Goal: Task Accomplishment & Management: Manage account settings

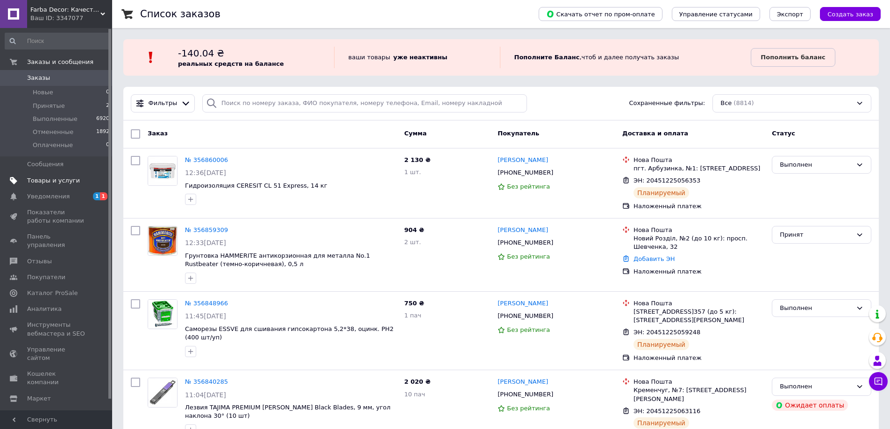
click at [71, 184] on span "Товары и услуги" at bounding box center [53, 181] width 53 height 8
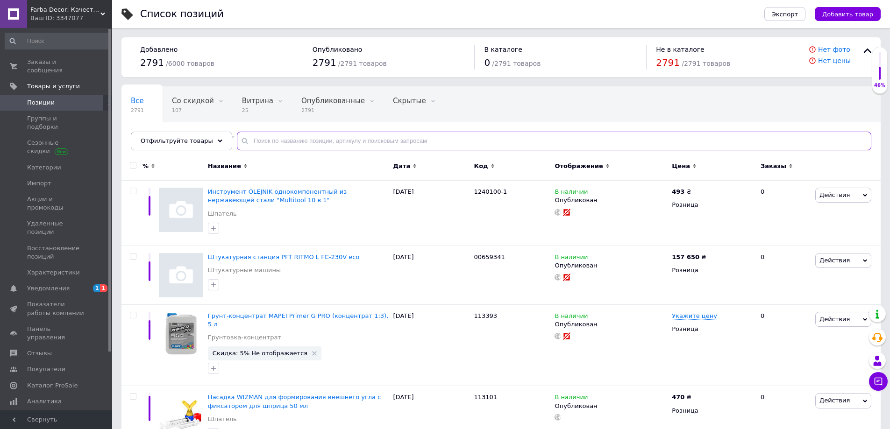
click at [264, 143] on input "text" at bounding box center [554, 141] width 634 height 19
click at [840, 262] on span "Действия" at bounding box center [834, 260] width 30 height 7
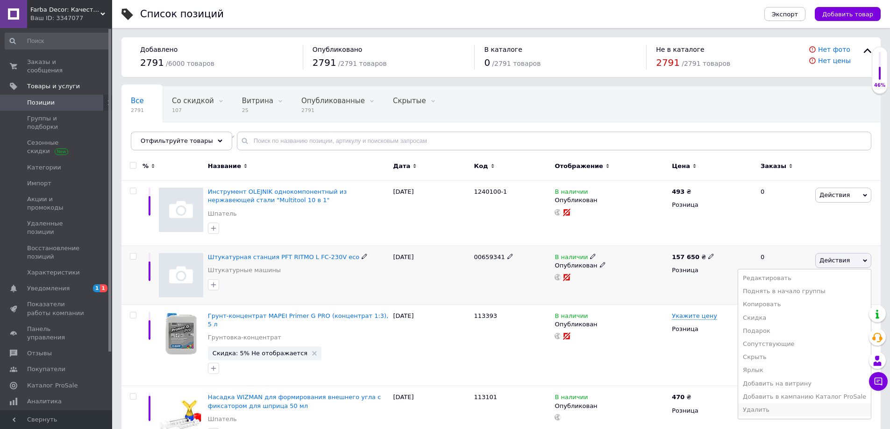
click at [771, 409] on li "Удалить" at bounding box center [804, 409] width 133 height 13
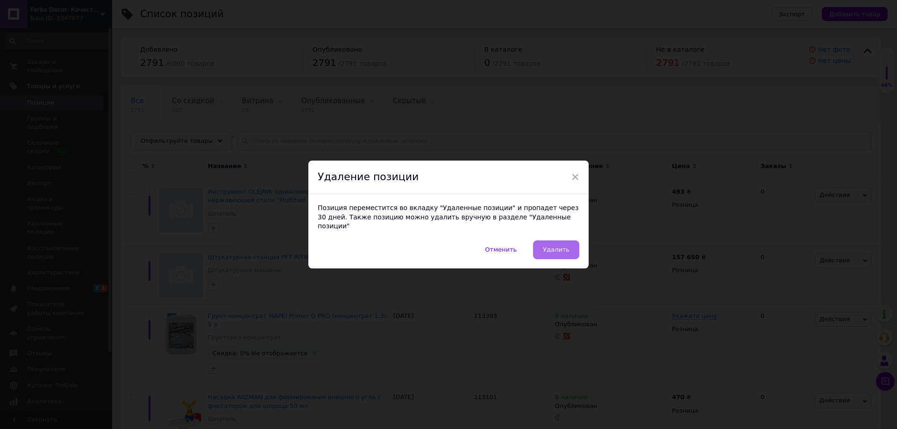
click at [552, 248] on span "Удалить" at bounding box center [556, 249] width 27 height 7
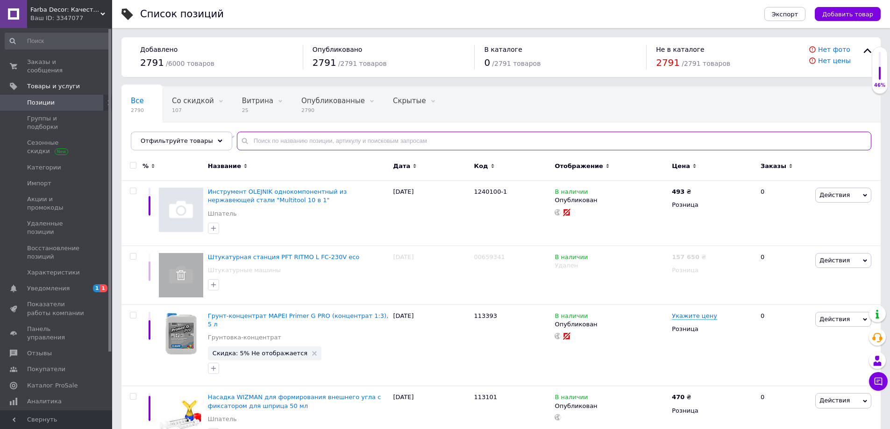
click at [286, 136] on input "text" at bounding box center [554, 141] width 634 height 19
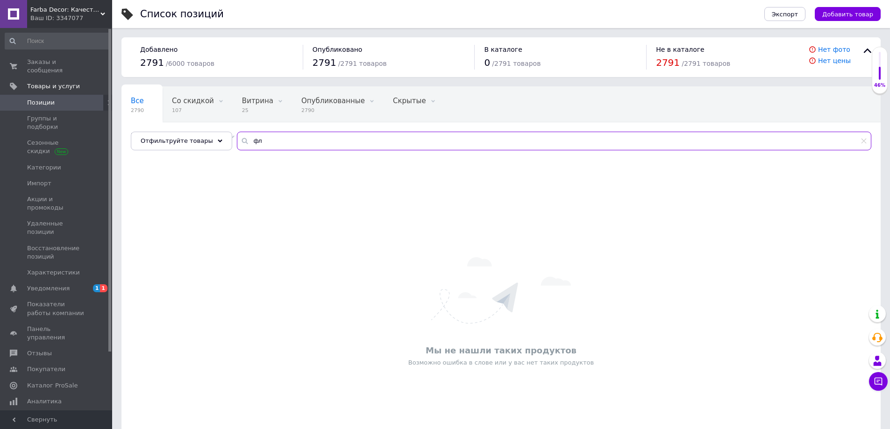
type input "ф"
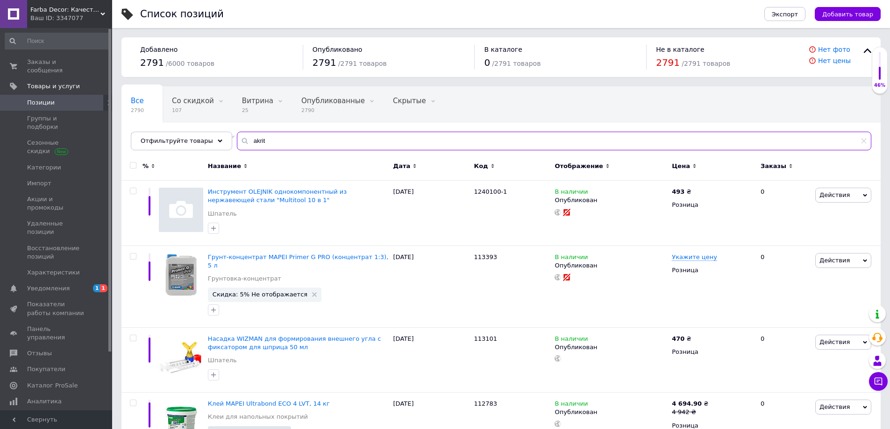
type input "akrit"
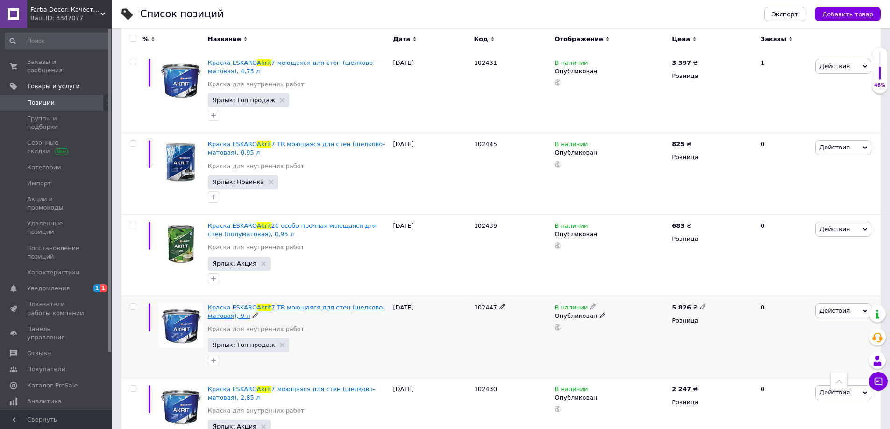
scroll to position [420, 0]
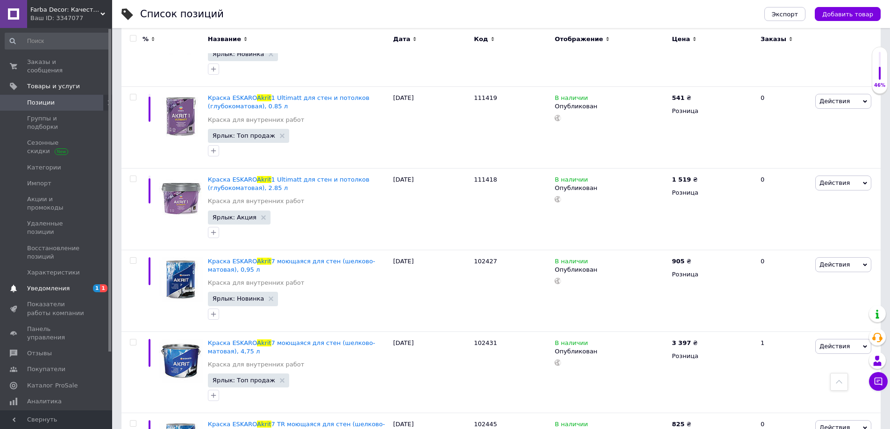
click at [58, 284] on span "Уведомления" at bounding box center [48, 288] width 42 height 8
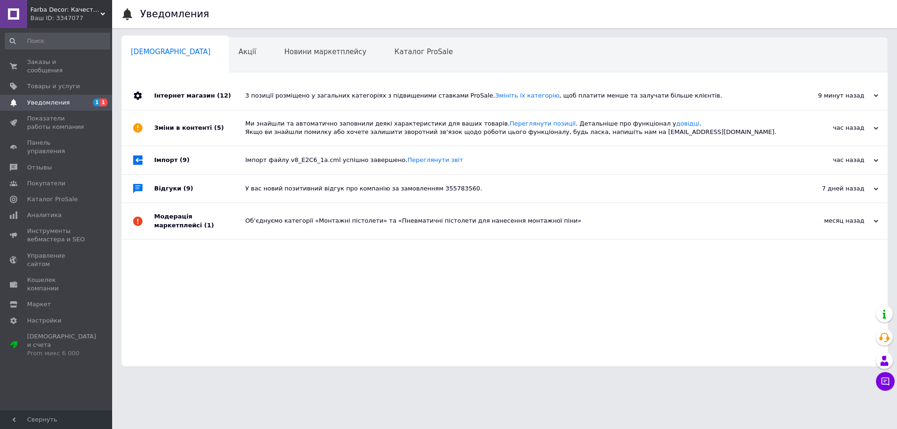
click at [205, 83] on span "Навчання та заходи" at bounding box center [168, 87] width 74 height 8
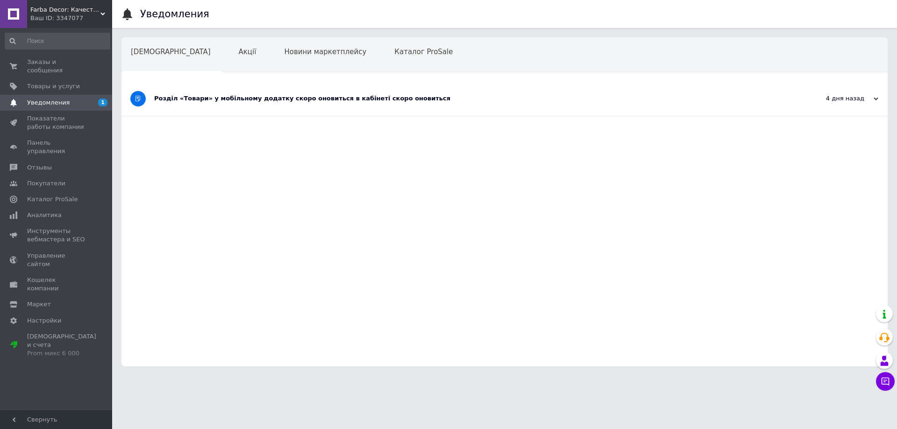
click at [384, 99] on div "Розділ «Товари» у мобільному додатку скоро оновиться в кабінеті скоро оновиться" at bounding box center [469, 98] width 630 height 8
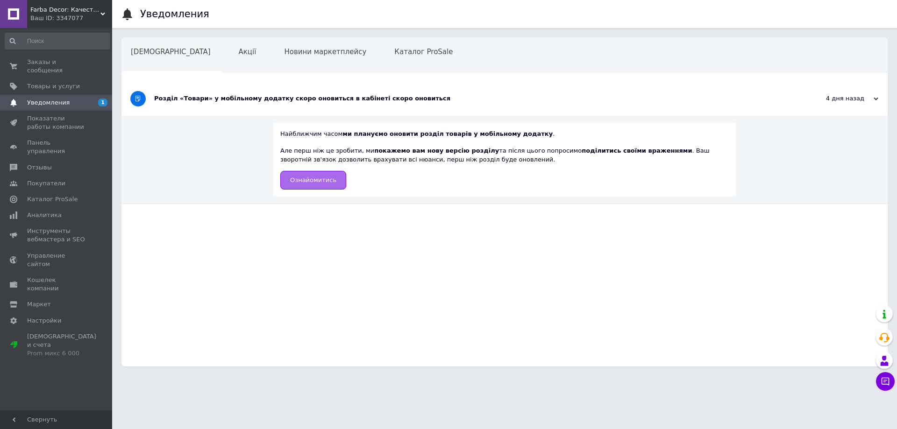
click at [301, 177] on span "Ознайомитись" at bounding box center [313, 180] width 46 height 7
